Goal: Download file/media

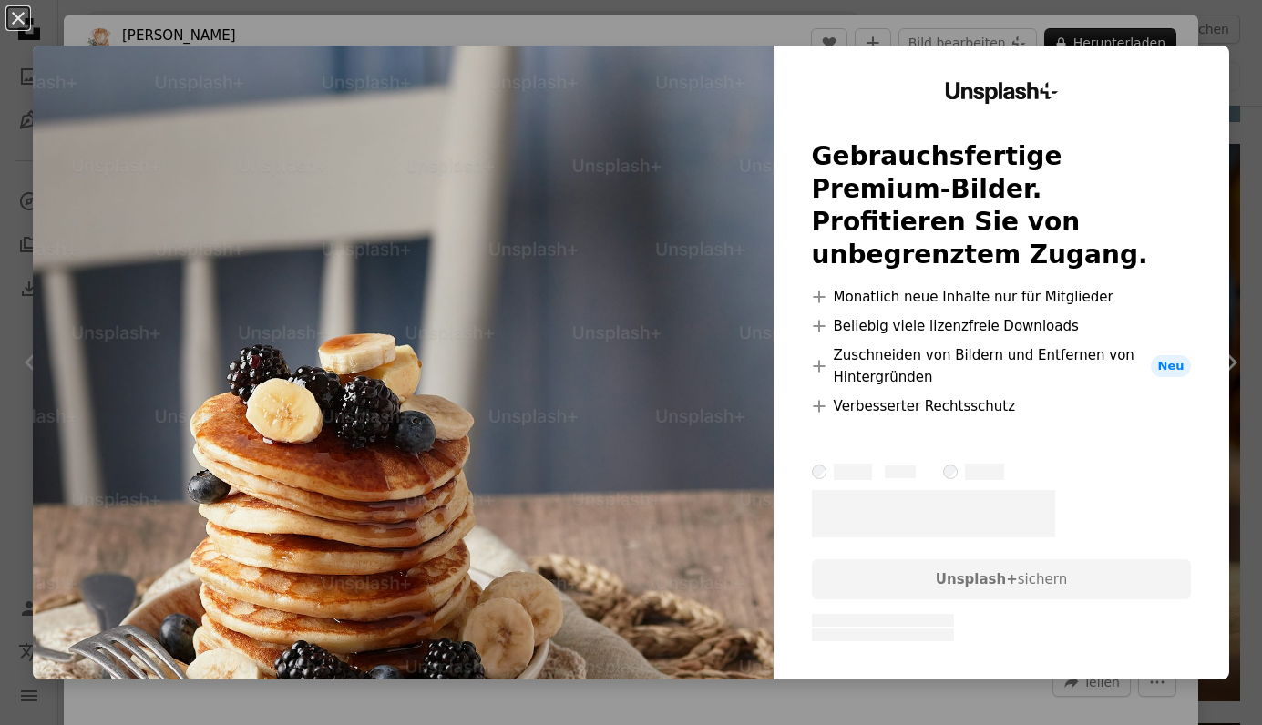
scroll to position [12662, 0]
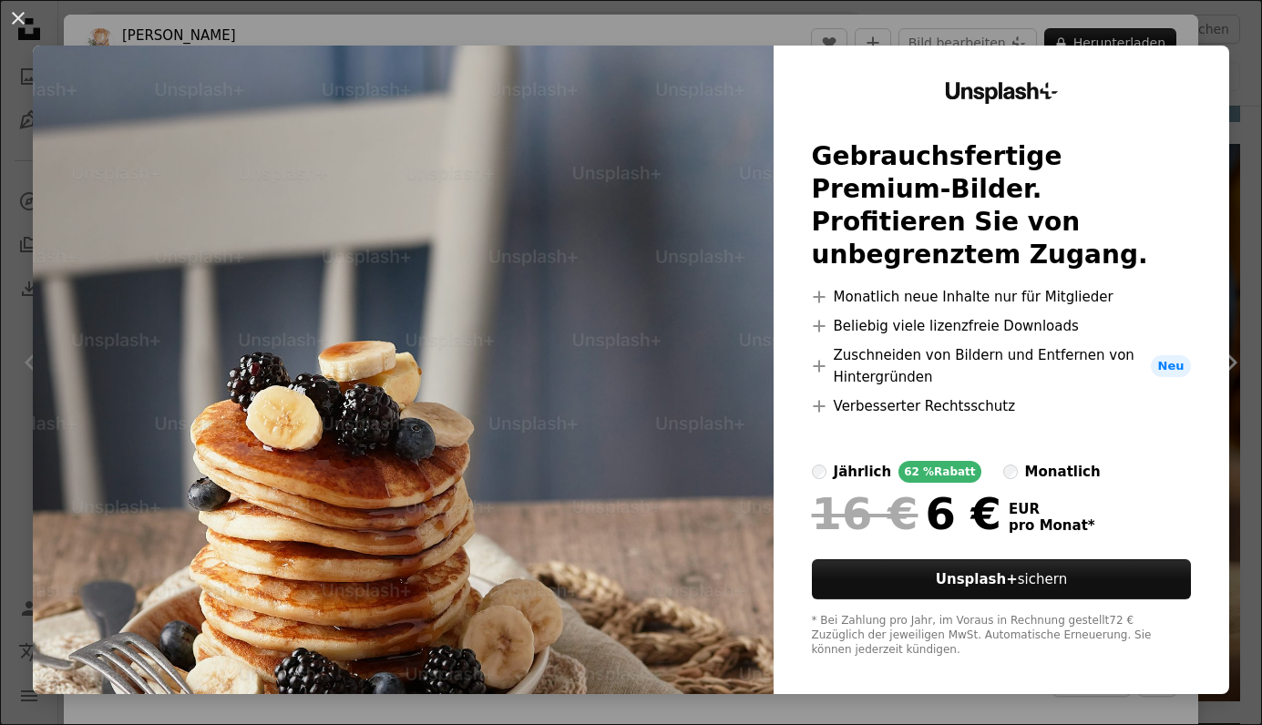
click at [24, 122] on div "An X shape Unsplash+ Gebrauchsfertige Premium-Bilder. Profitieren Sie von unbeg…" at bounding box center [631, 362] width 1262 height 725
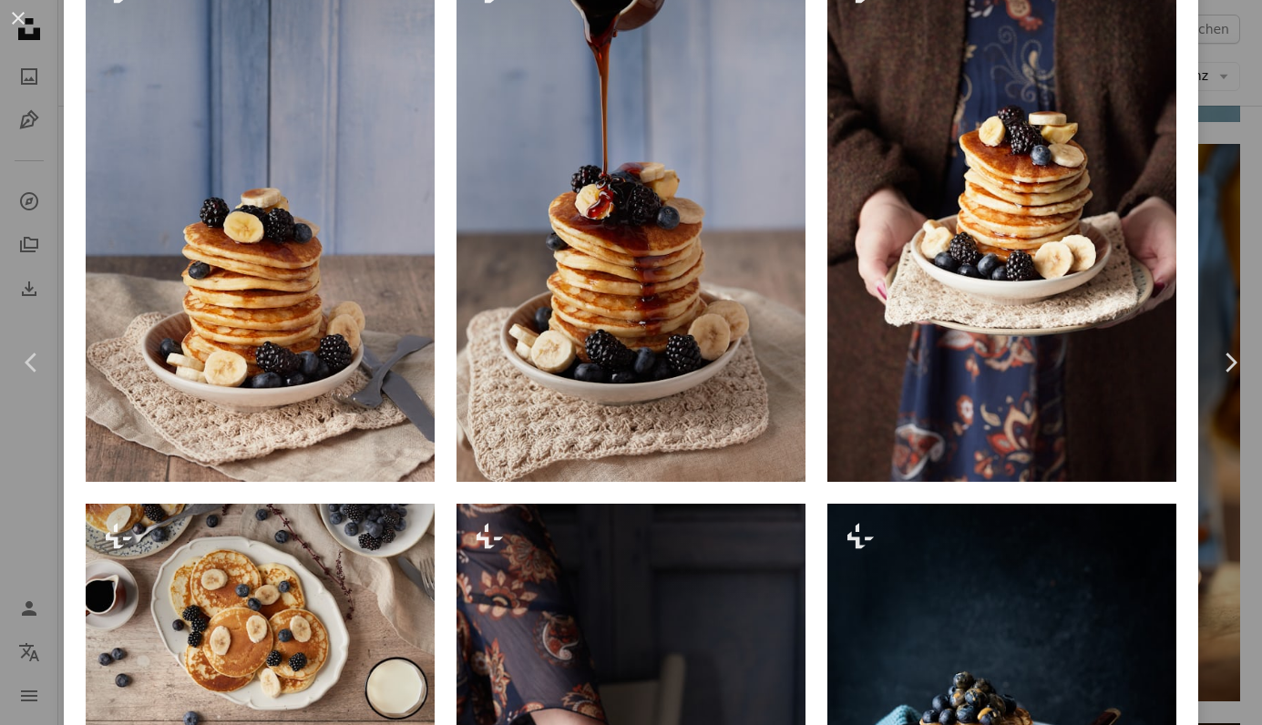
scroll to position [1409, 0]
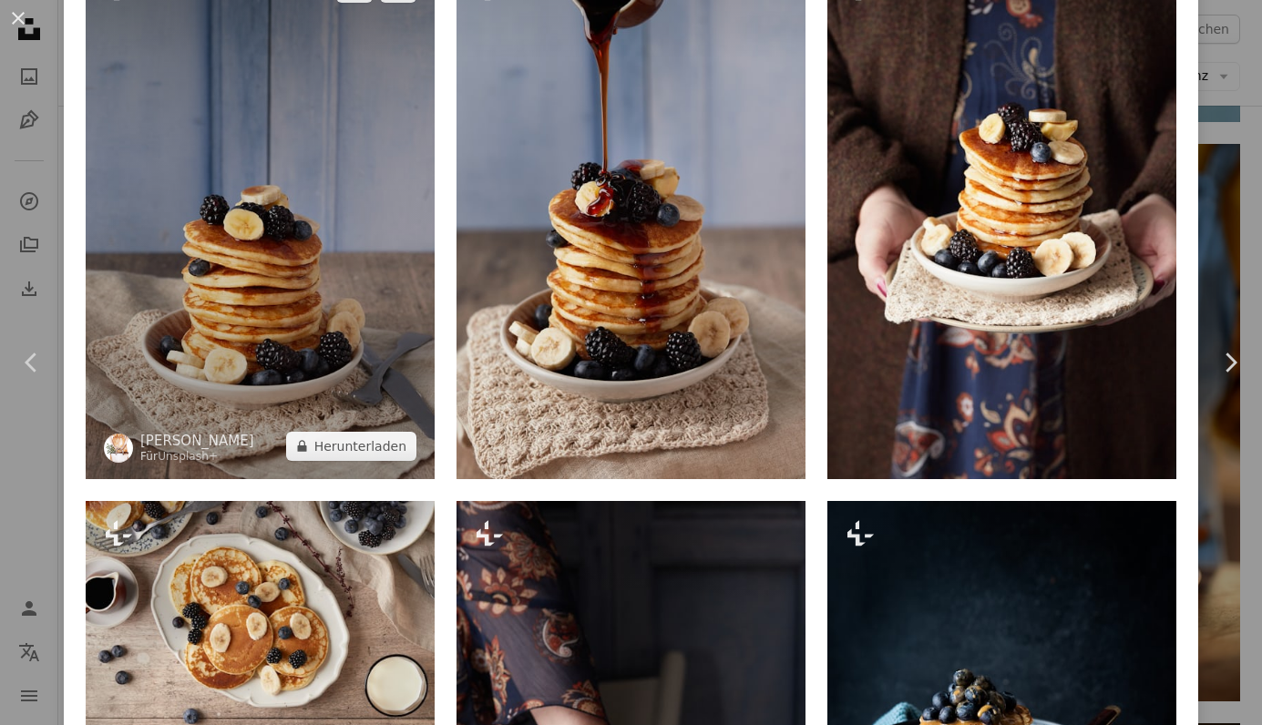
click at [353, 276] on img at bounding box center [260, 217] width 349 height 524
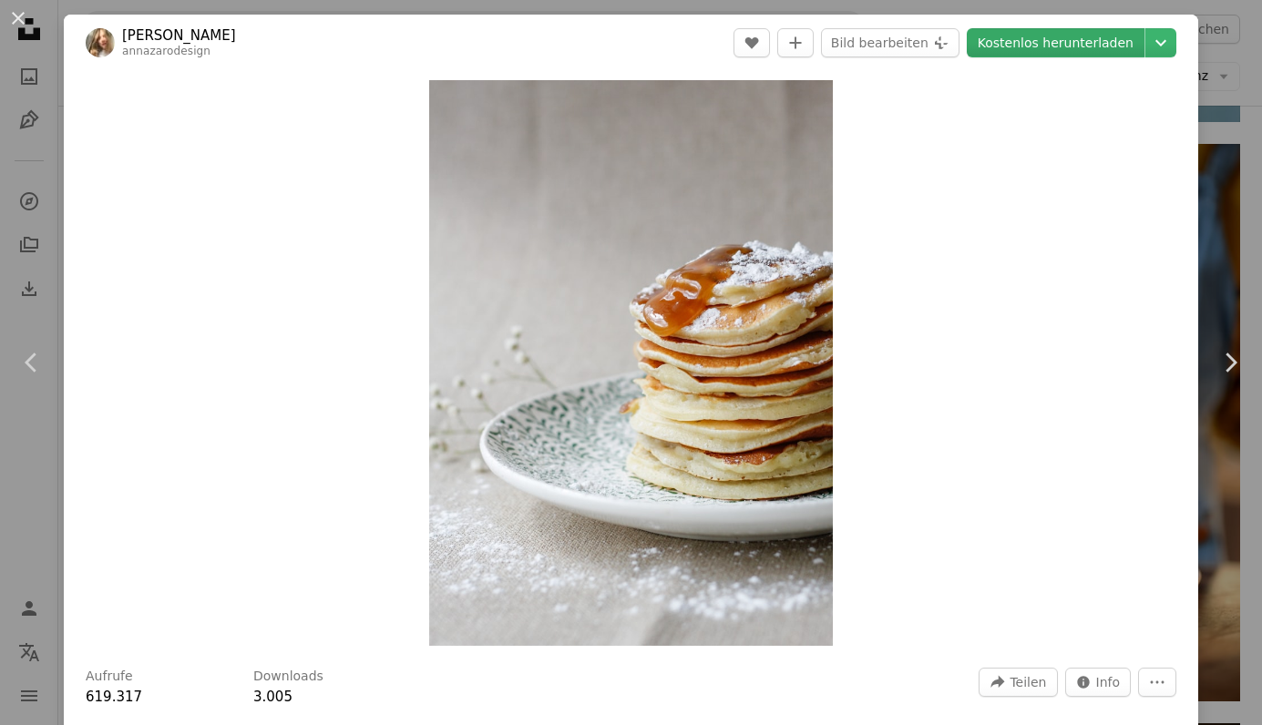
click at [1067, 39] on link "Kostenlos herunterladen" at bounding box center [1056, 42] width 178 height 29
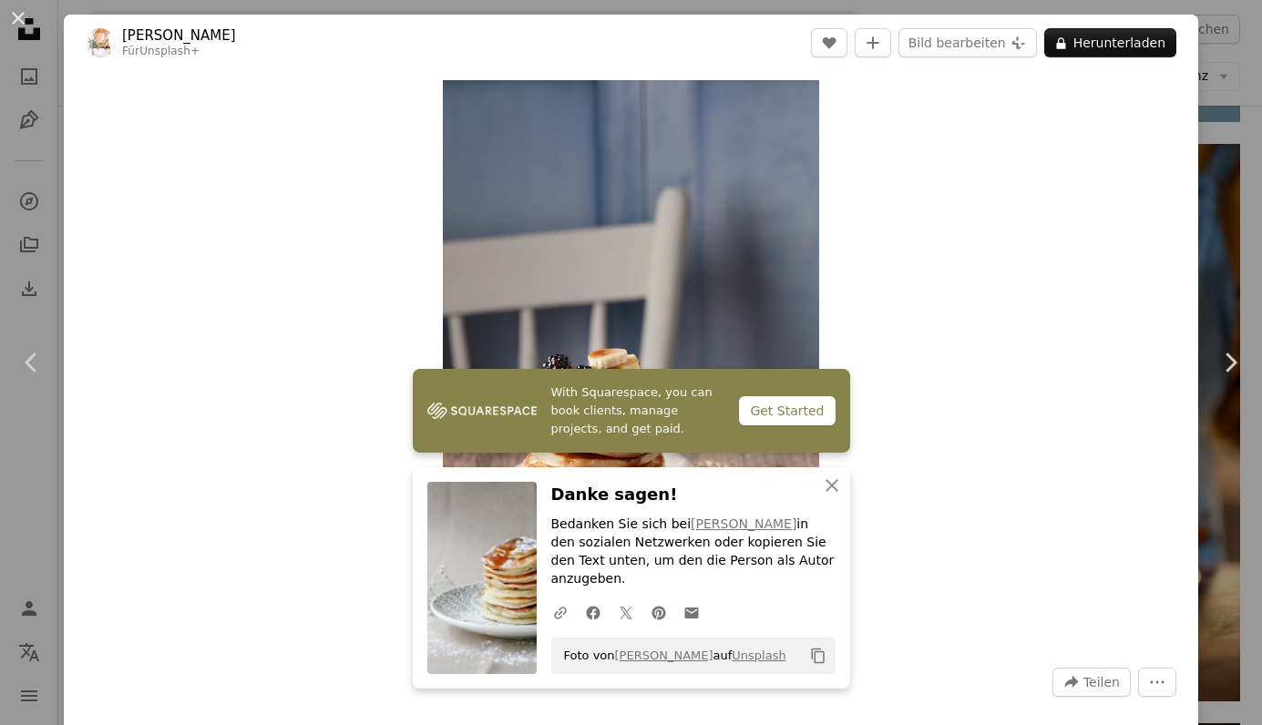
click at [363, 299] on div "Zoom in" at bounding box center [631, 363] width 1134 height 584
click at [1081, 344] on div "Zoom in" at bounding box center [631, 363] width 1134 height 584
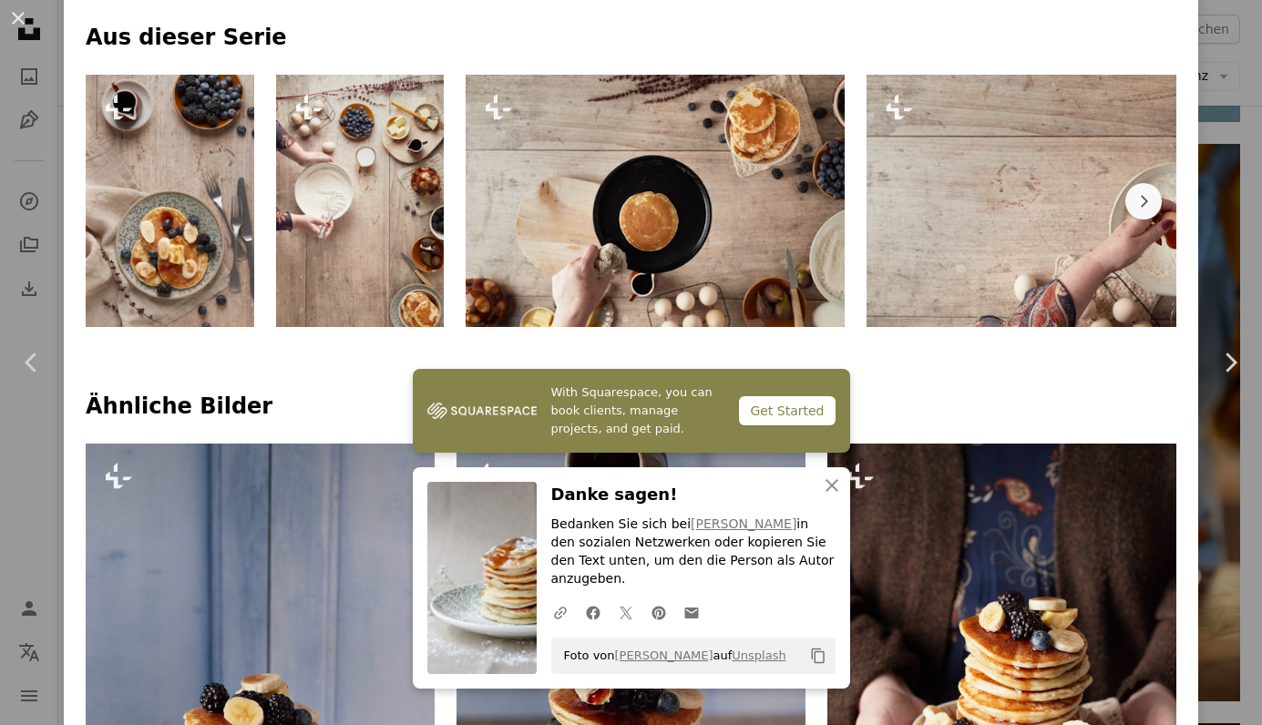
scroll to position [922, 0]
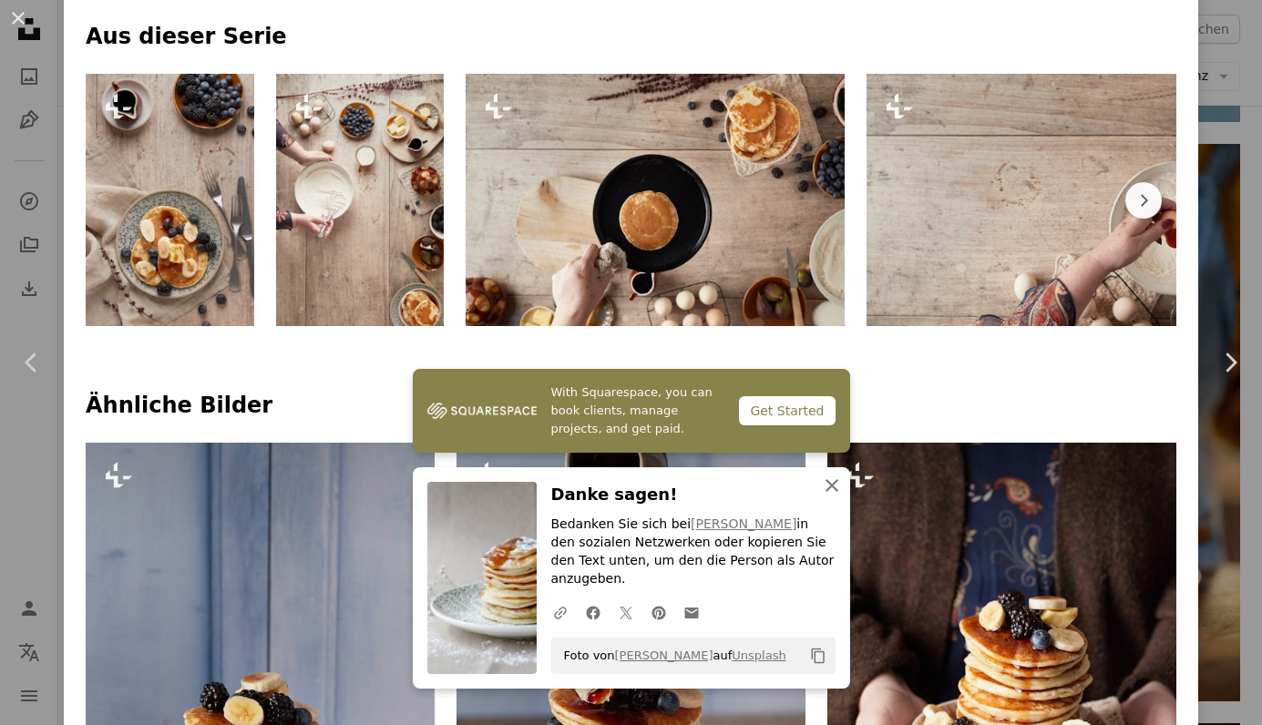
click at [830, 492] on icon "button" at bounding box center [831, 485] width 13 height 13
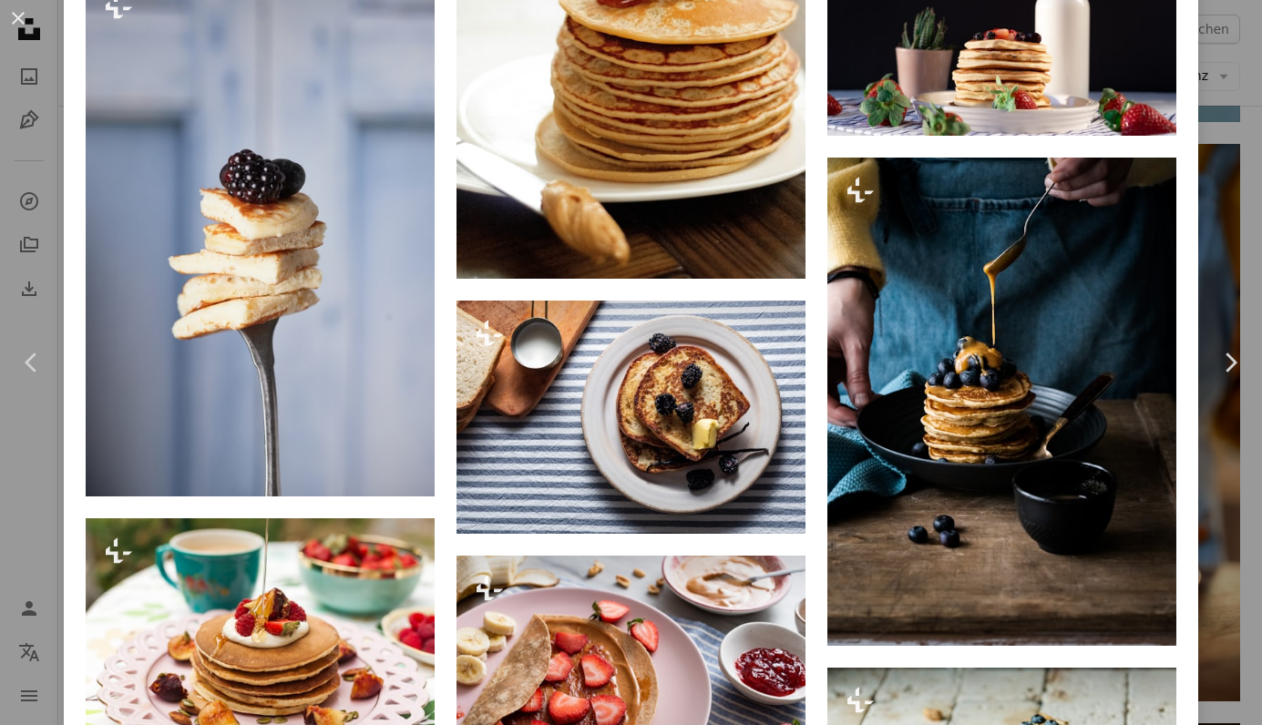
scroll to position [4883, 0]
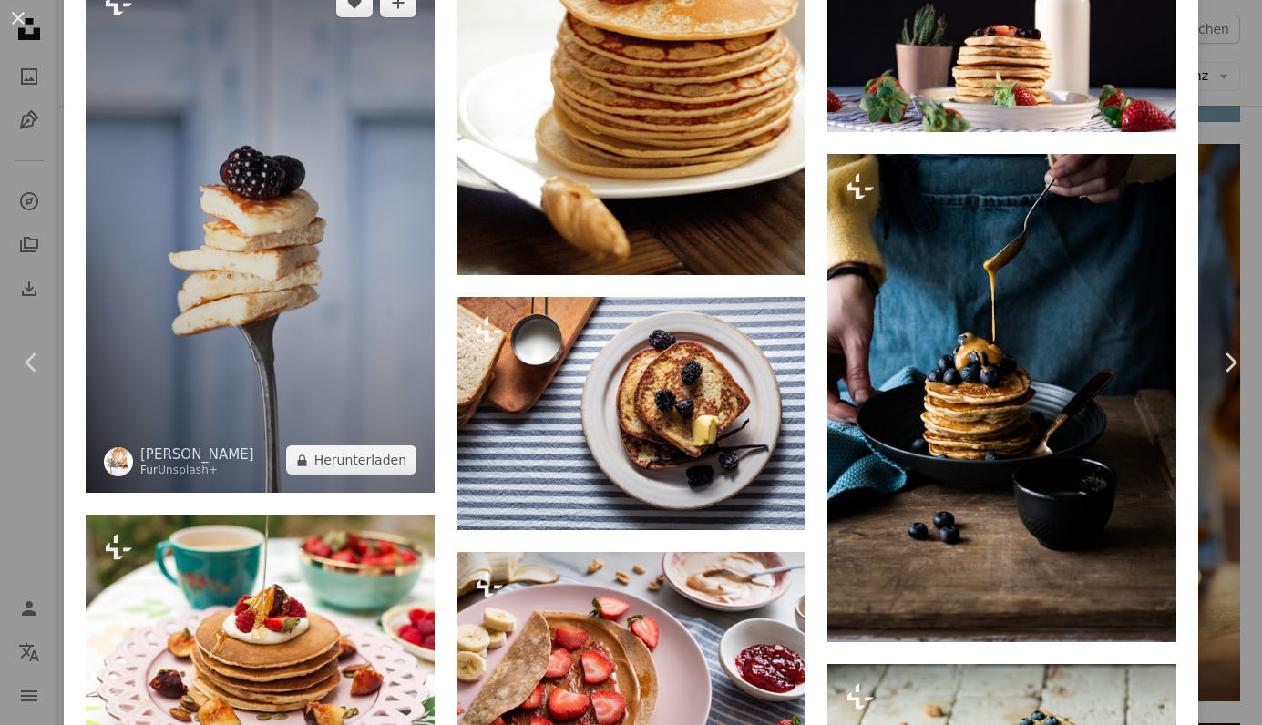
click at [259, 215] on img at bounding box center [260, 232] width 349 height 524
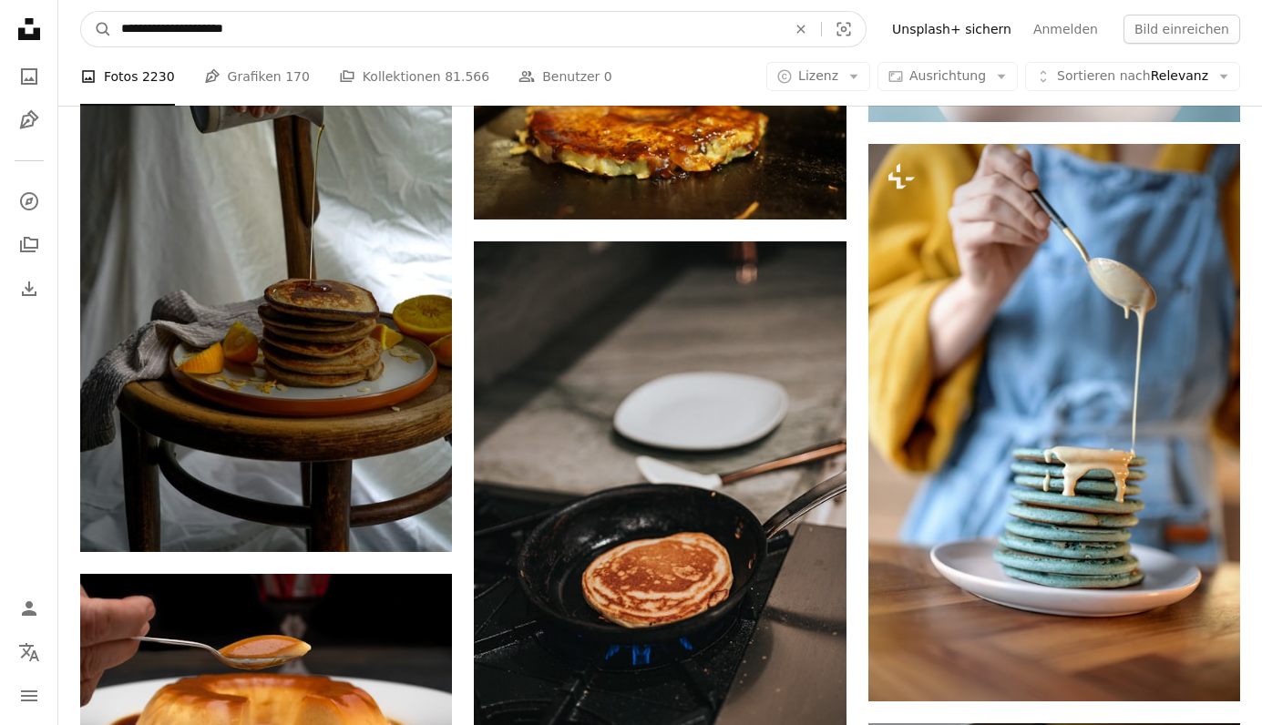
drag, startPoint x: 329, startPoint y: 37, endPoint x: 54, endPoint y: 23, distance: 275.5
type input "**********"
click at [97, 29] on button "A magnifying glass" at bounding box center [96, 29] width 31 height 35
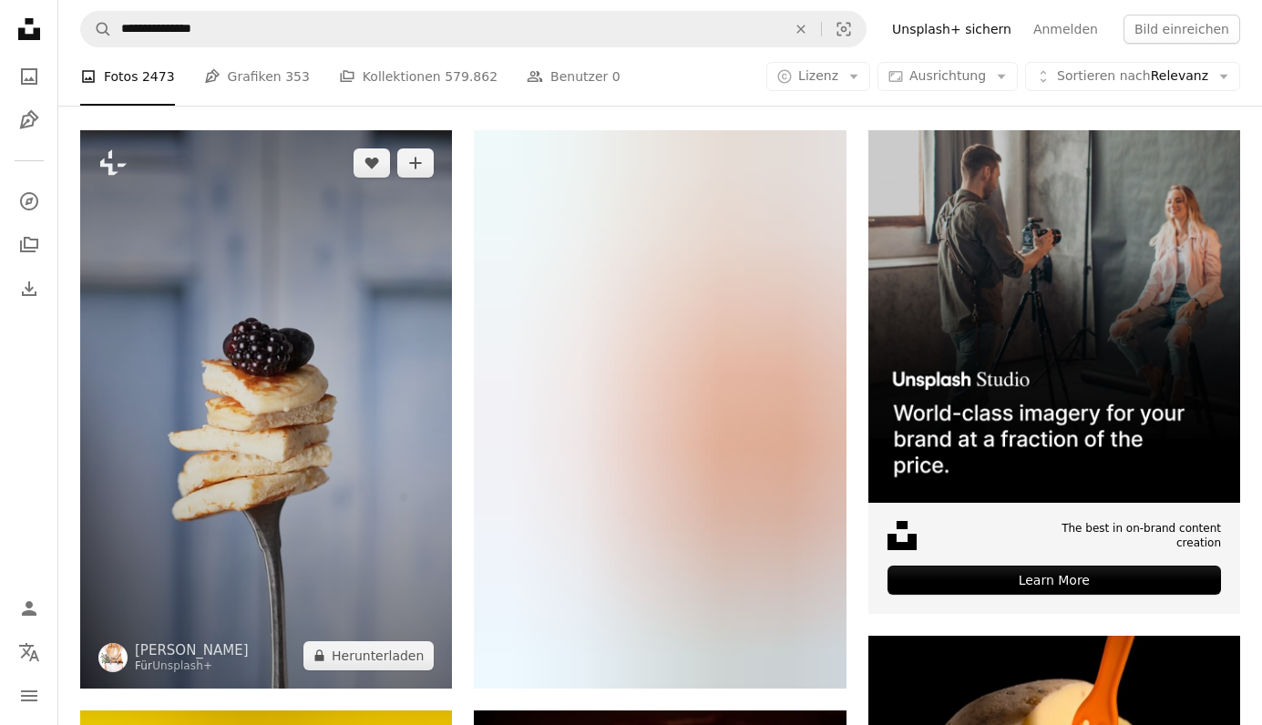
scroll to position [323, 0]
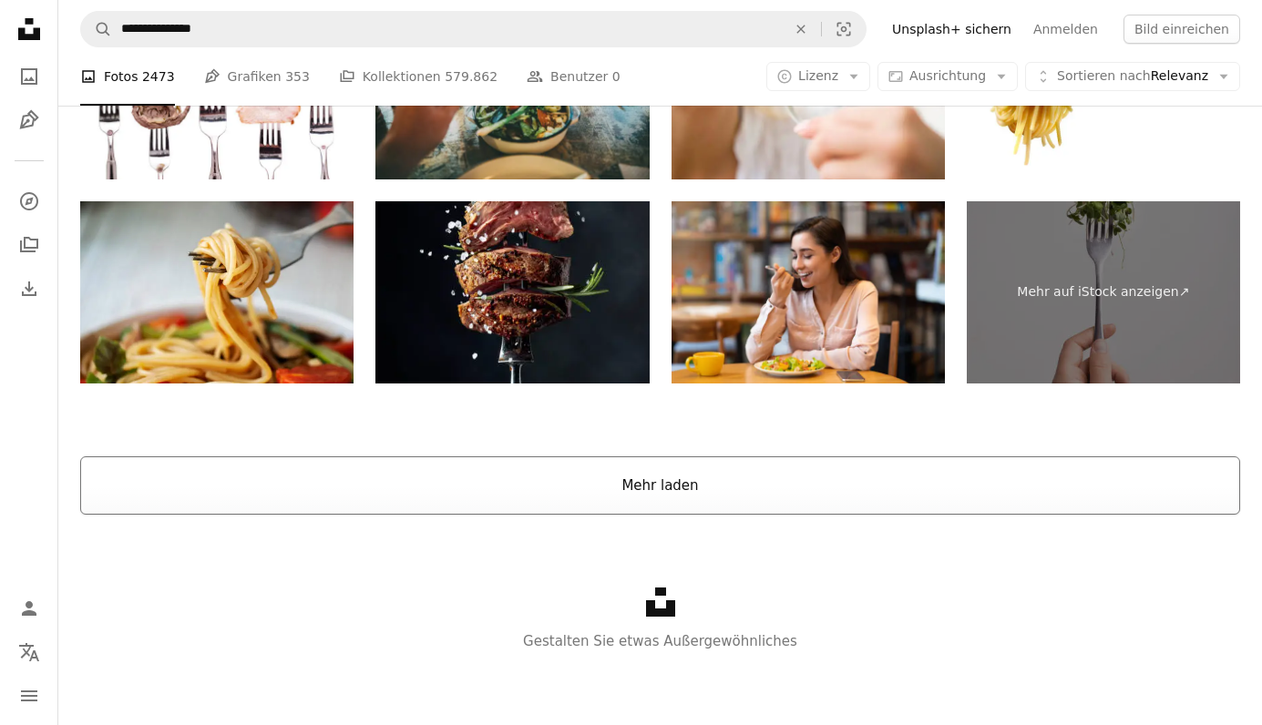
click at [604, 480] on button "Mehr laden" at bounding box center [660, 485] width 1160 height 58
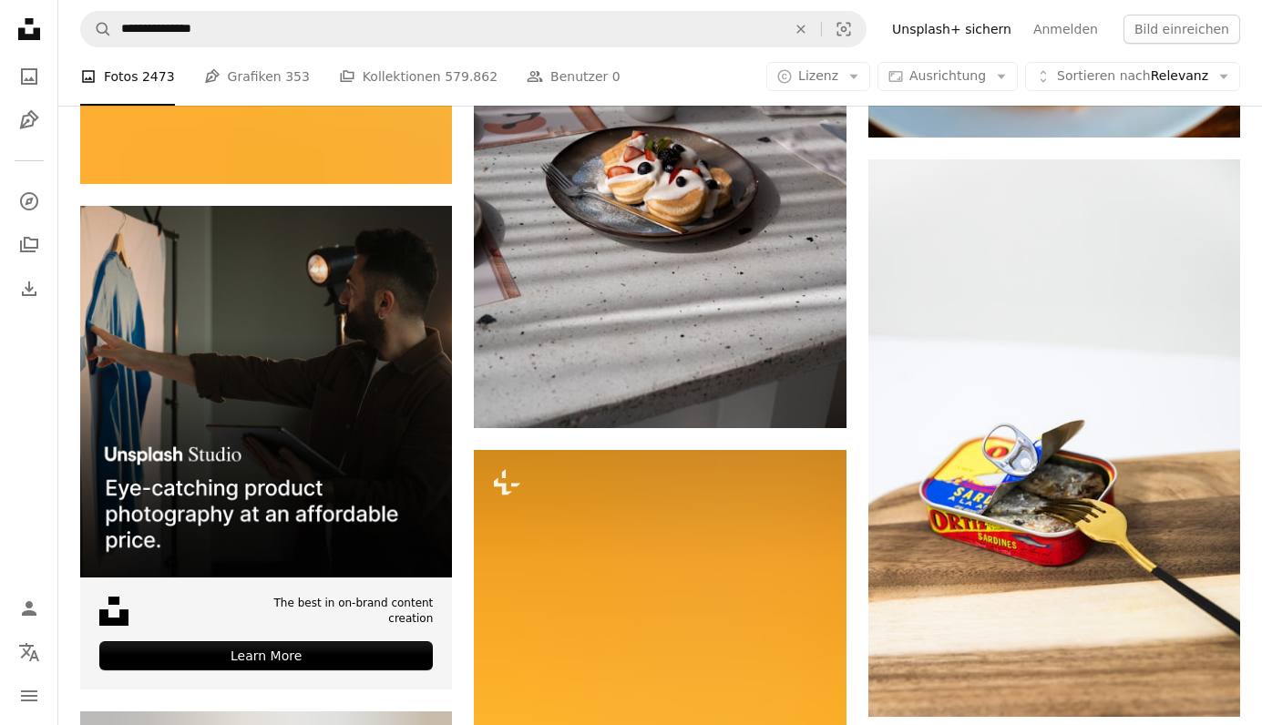
scroll to position [5365, 0]
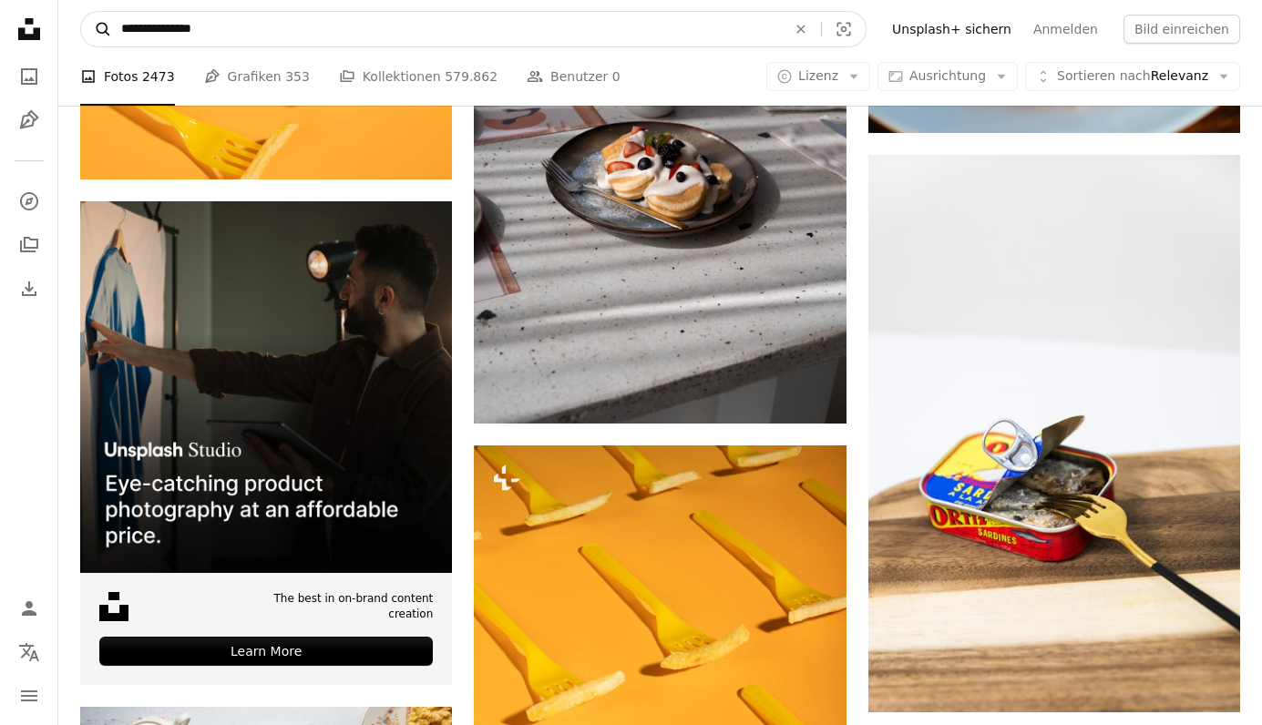
drag, startPoint x: 264, startPoint y: 28, endPoint x: 82, endPoint y: 28, distance: 182.2
click at [82, 28] on form "**********" at bounding box center [473, 29] width 786 height 36
type input "**********"
click at [97, 29] on button "A magnifying glass" at bounding box center [96, 29] width 31 height 35
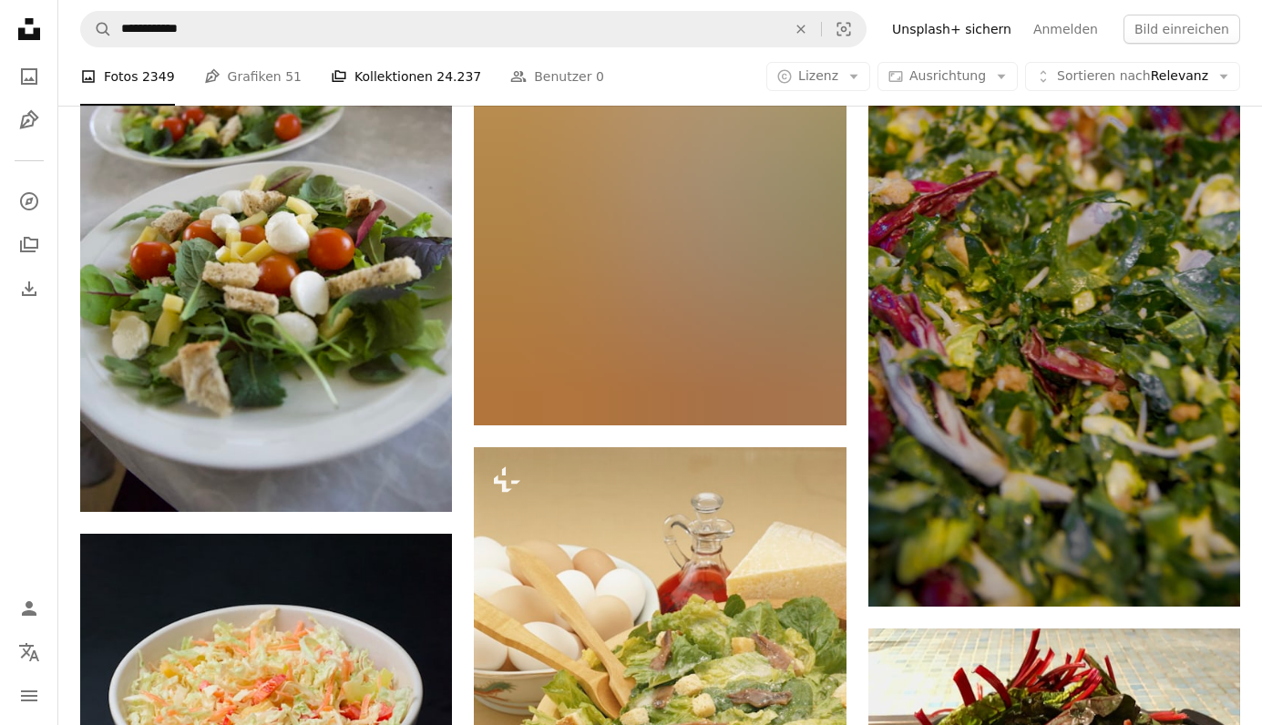
scroll to position [3358, 0]
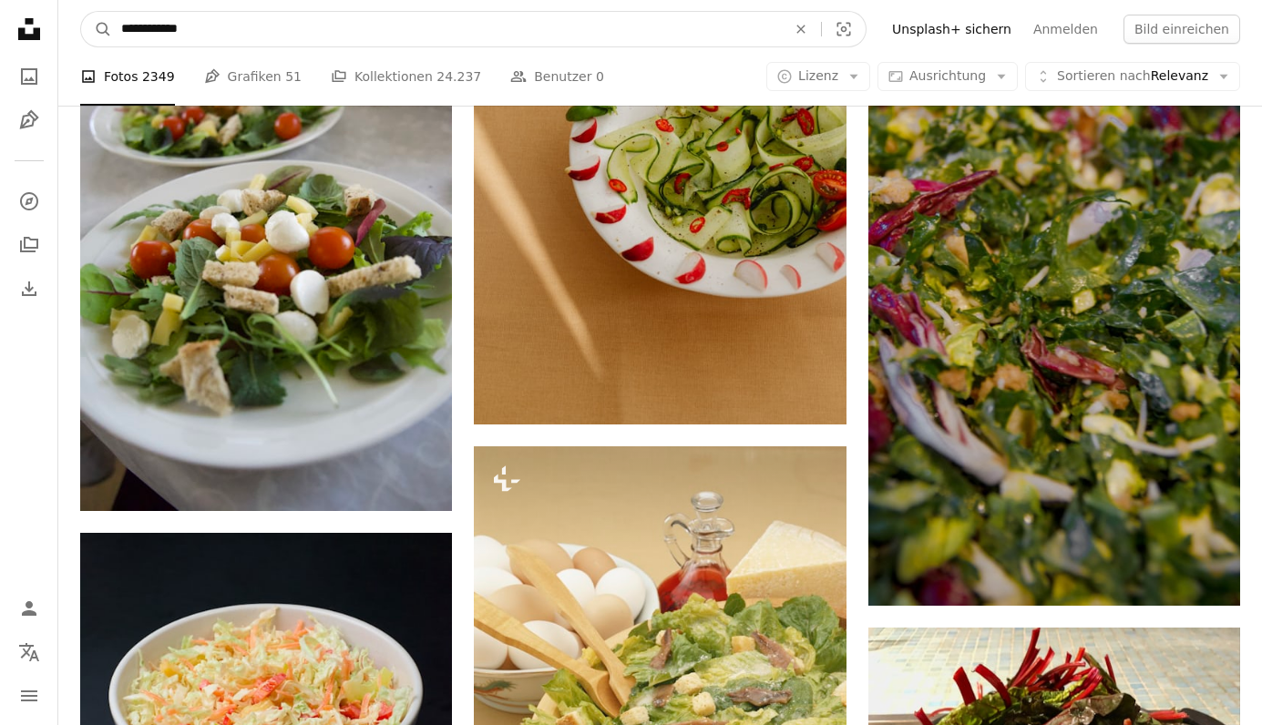
drag, startPoint x: 239, startPoint y: 36, endPoint x: 168, endPoint y: 31, distance: 71.2
click at [168, 31] on input "**********" at bounding box center [446, 29] width 669 height 35
type input "**********"
click at [97, 29] on button "A magnifying glass" at bounding box center [96, 29] width 31 height 35
